Goal: Information Seeking & Learning: Learn about a topic

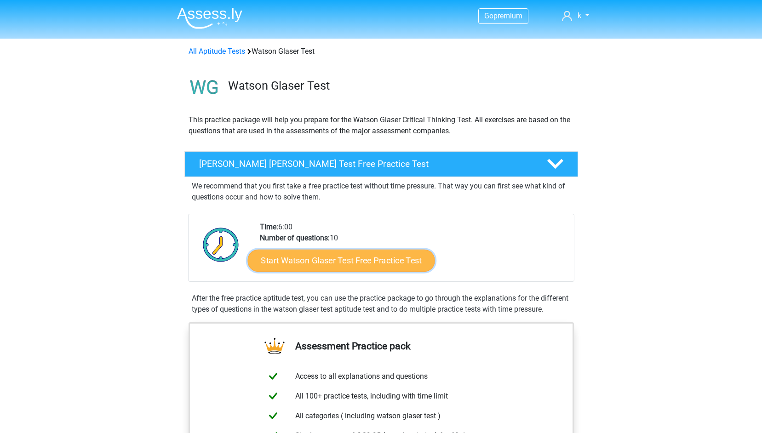
click at [384, 266] on link "Start Watson Glaser Test Free Practice Test" at bounding box center [340, 261] width 187 height 22
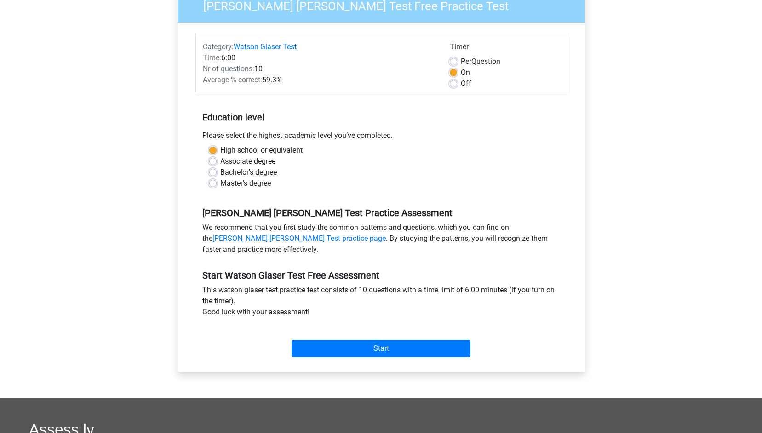
scroll to position [138, 0]
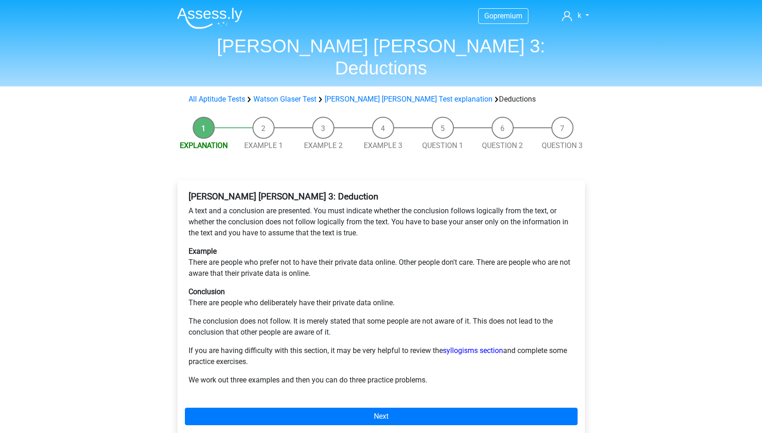
scroll to position [46, 0]
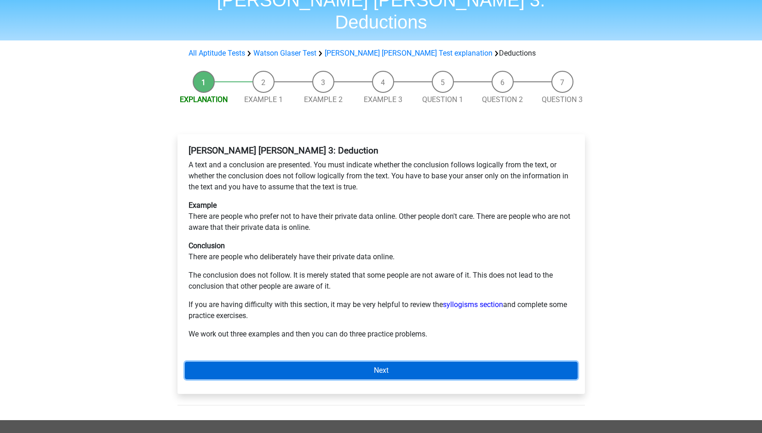
click at [350, 362] on link "Next" at bounding box center [381, 370] width 393 height 17
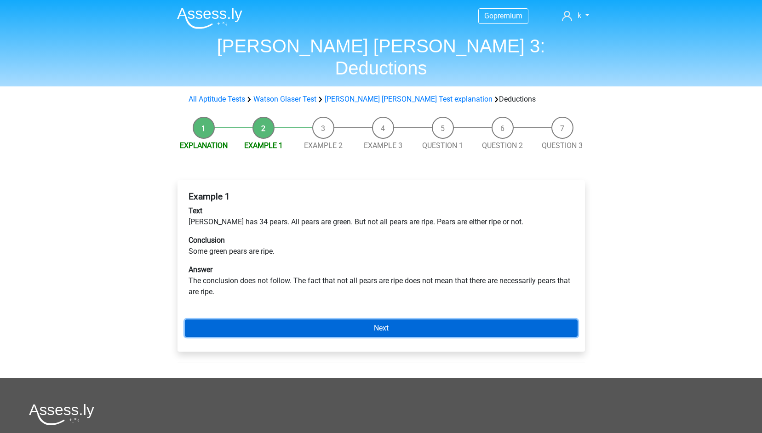
click at [389, 320] on link "Next" at bounding box center [381, 328] width 393 height 17
click at [392, 320] on link "Next" at bounding box center [381, 328] width 393 height 17
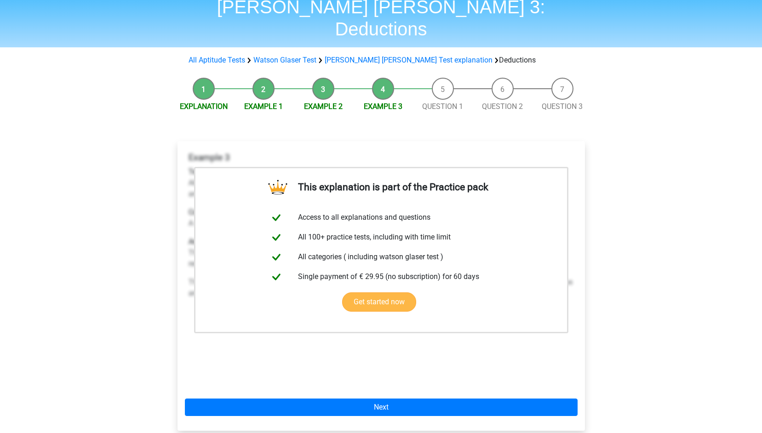
scroll to position [92, 0]
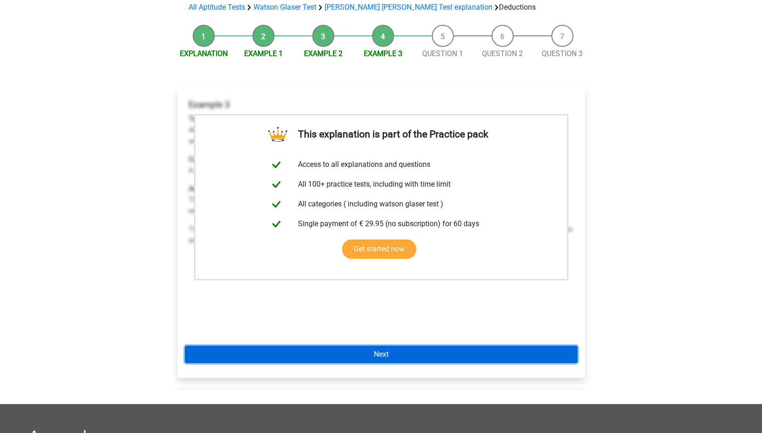
click at [391, 346] on link "Next" at bounding box center [381, 354] width 393 height 17
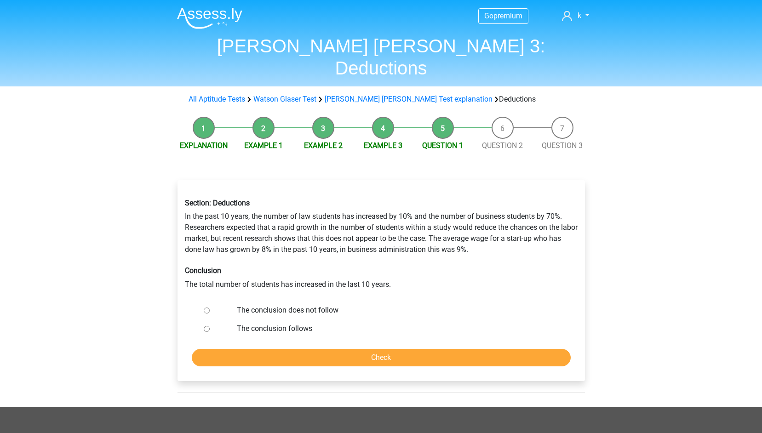
click at [207, 326] on input "The conclusion follows" at bounding box center [207, 329] width 6 height 6
radio input "true"
click at [208, 308] on input "The conclusion does not follow" at bounding box center [207, 311] width 6 height 6
radio input "true"
click at [309, 349] on input "Check" at bounding box center [381, 357] width 379 height 17
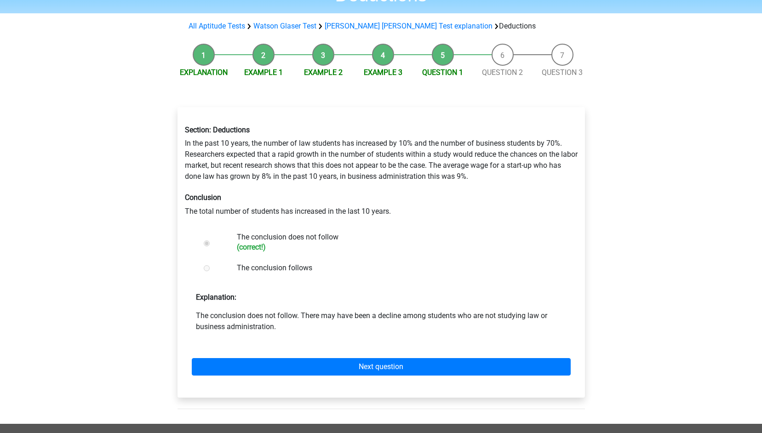
scroll to position [138, 0]
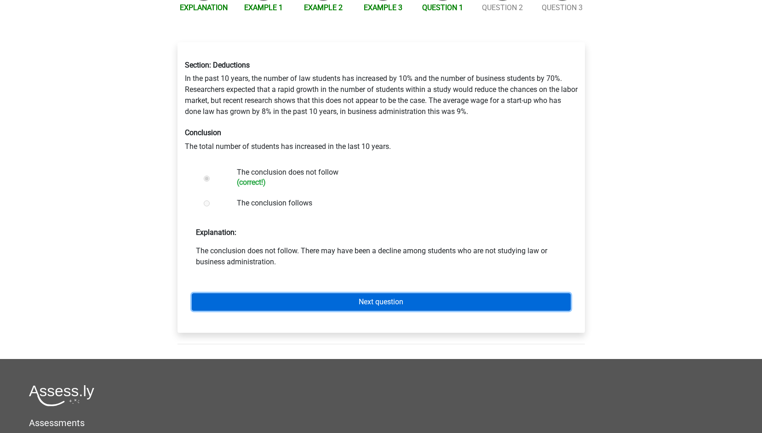
click at [343, 293] on link "Next question" at bounding box center [381, 301] width 379 height 17
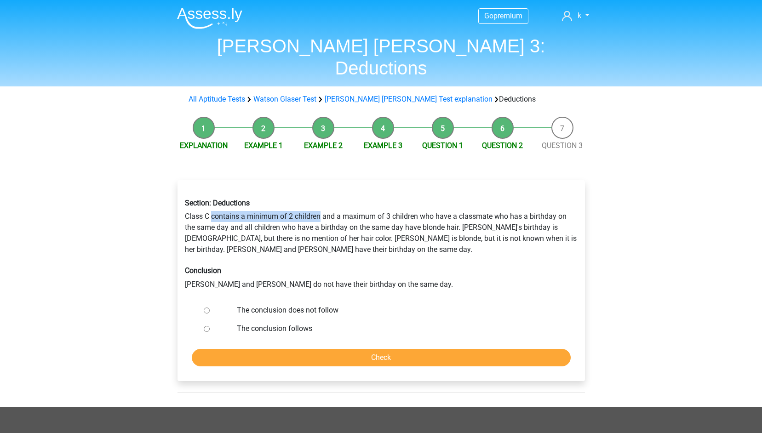
drag, startPoint x: 213, startPoint y: 197, endPoint x: 319, endPoint y: 196, distance: 105.8
click at [319, 196] on div "Section: Deductions Class C contains a minimum of 2 children and a maximum of 3…" at bounding box center [381, 244] width 407 height 106
drag, startPoint x: 319, startPoint y: 196, endPoint x: 340, endPoint y: 205, distance: 22.9
click at [340, 205] on div "Section: Deductions Class C contains a minimum of 2 children and a maximum of 3…" at bounding box center [381, 244] width 407 height 106
click at [203, 320] on div at bounding box center [215, 329] width 30 height 18
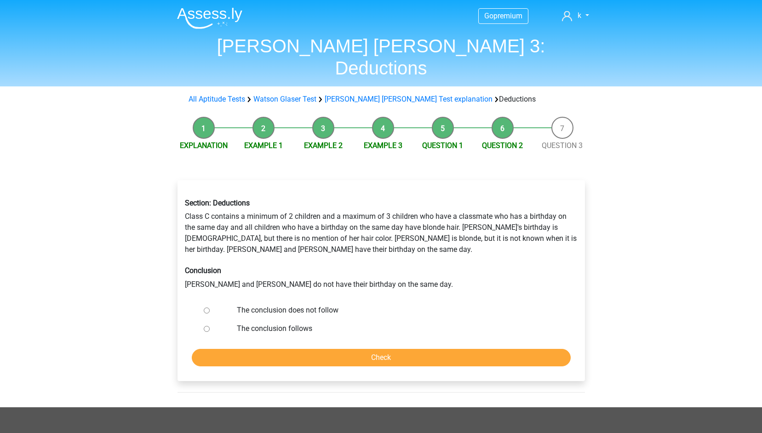
click at [206, 326] on input "The conclusion follows" at bounding box center [207, 329] width 6 height 6
radio input "true"
click at [261, 349] on input "Check" at bounding box center [381, 357] width 379 height 17
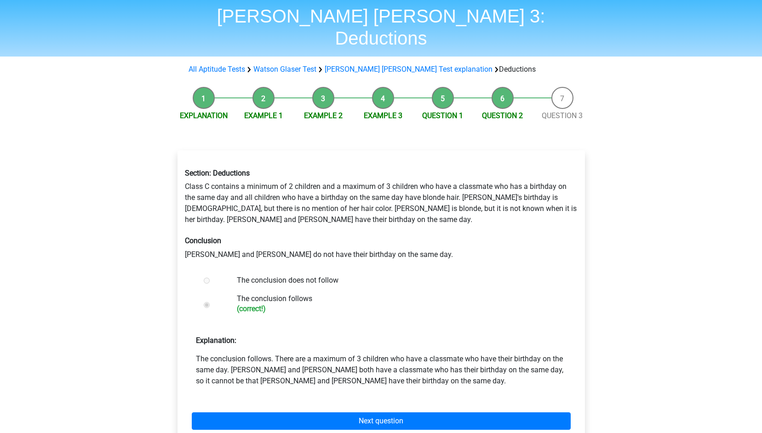
scroll to position [46, 0]
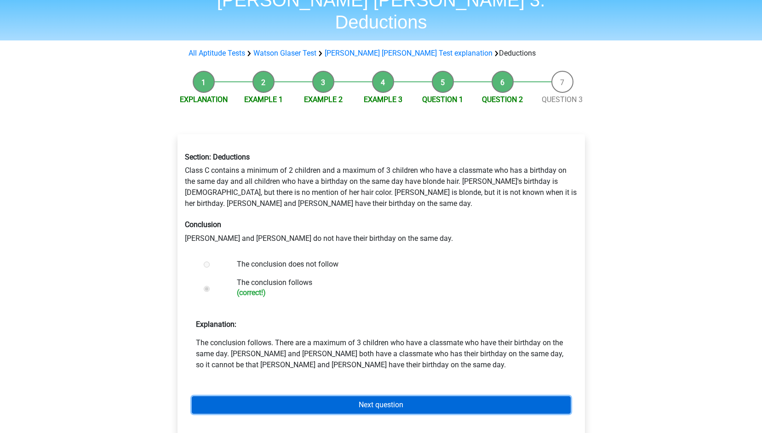
click at [395, 396] on link "Next question" at bounding box center [381, 404] width 379 height 17
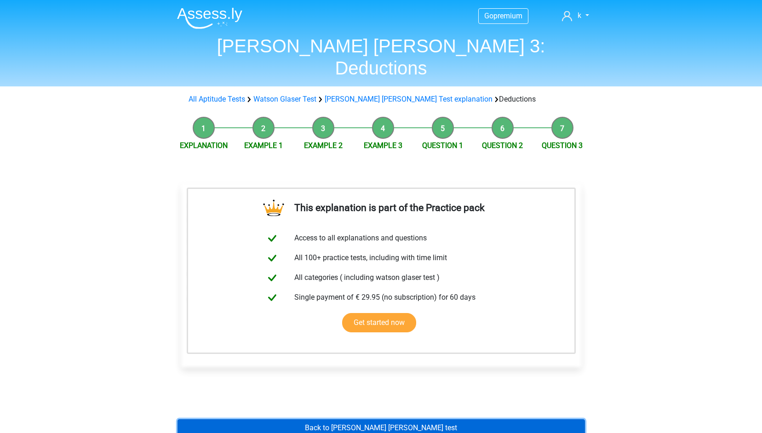
click at [387, 419] on link "Back to [PERSON_NAME] [PERSON_NAME] test" at bounding box center [381, 427] width 407 height 17
